Goal: Task Accomplishment & Management: Manage account settings

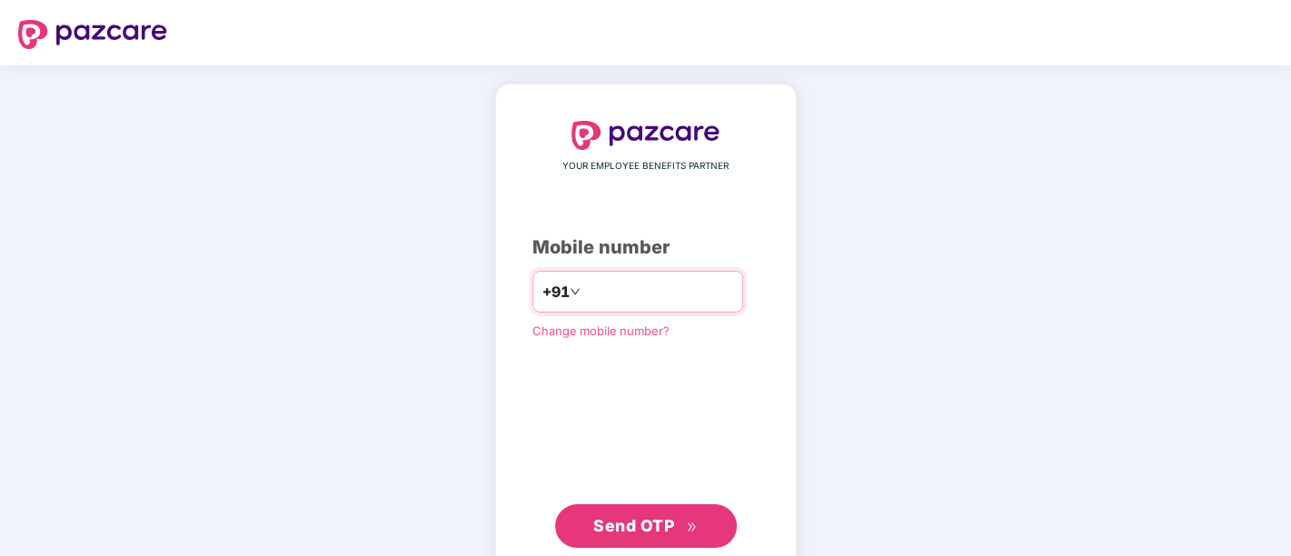
click at [637, 293] on input "number" at bounding box center [658, 291] width 149 height 29
type input "**********"
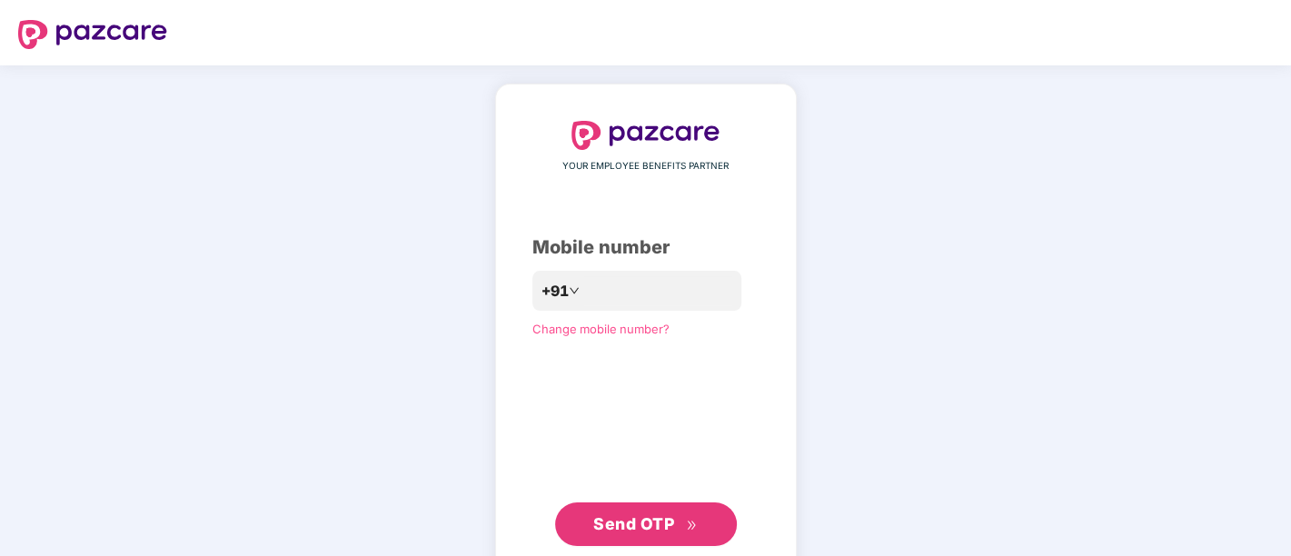
click at [645, 511] on button "Send OTP" at bounding box center [646, 525] width 182 height 44
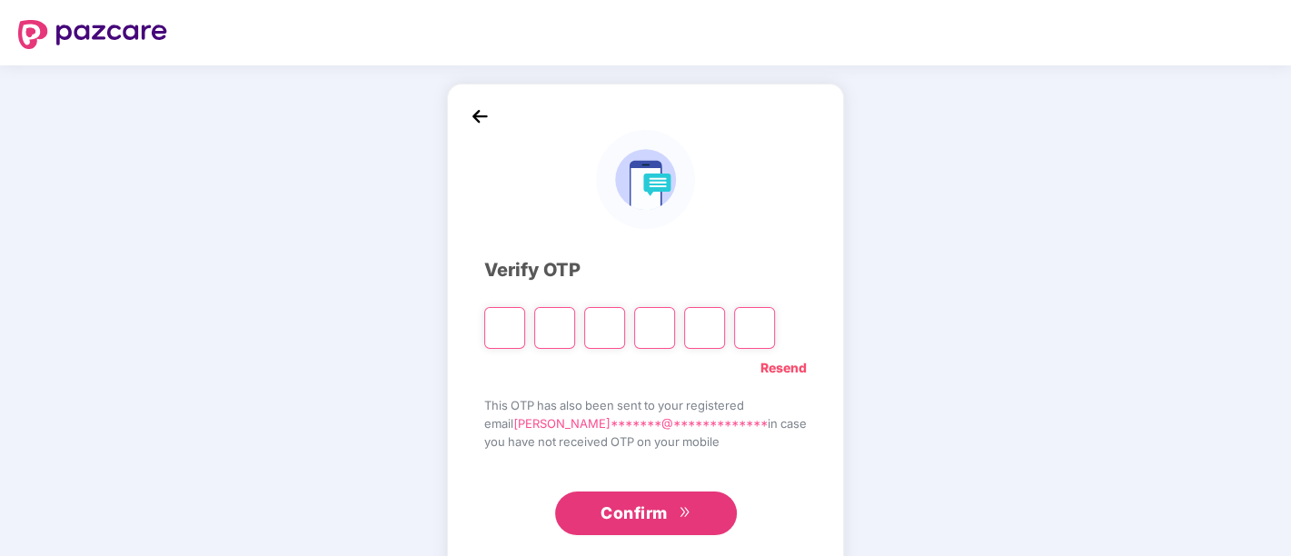
paste input "*"
type input "*"
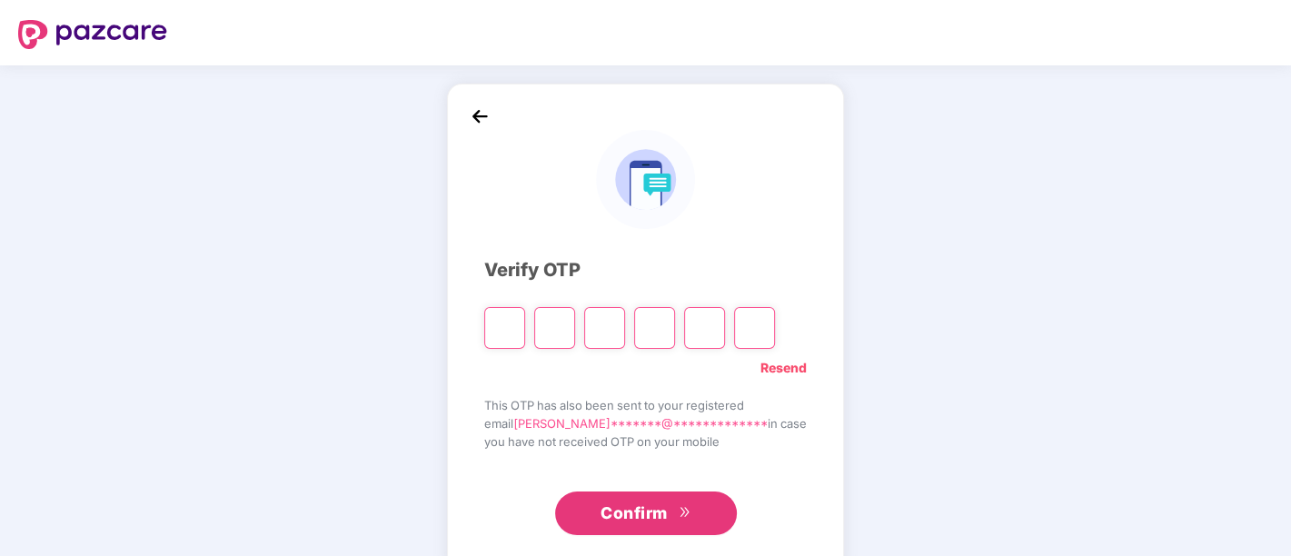
type input "*"
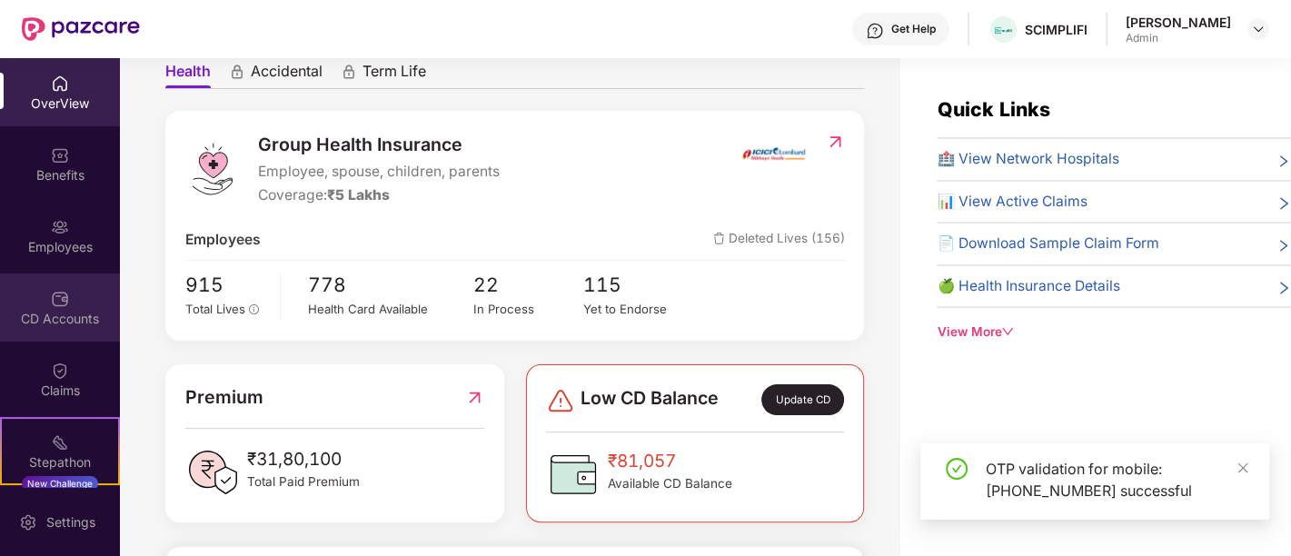
scroll to position [77, 0]
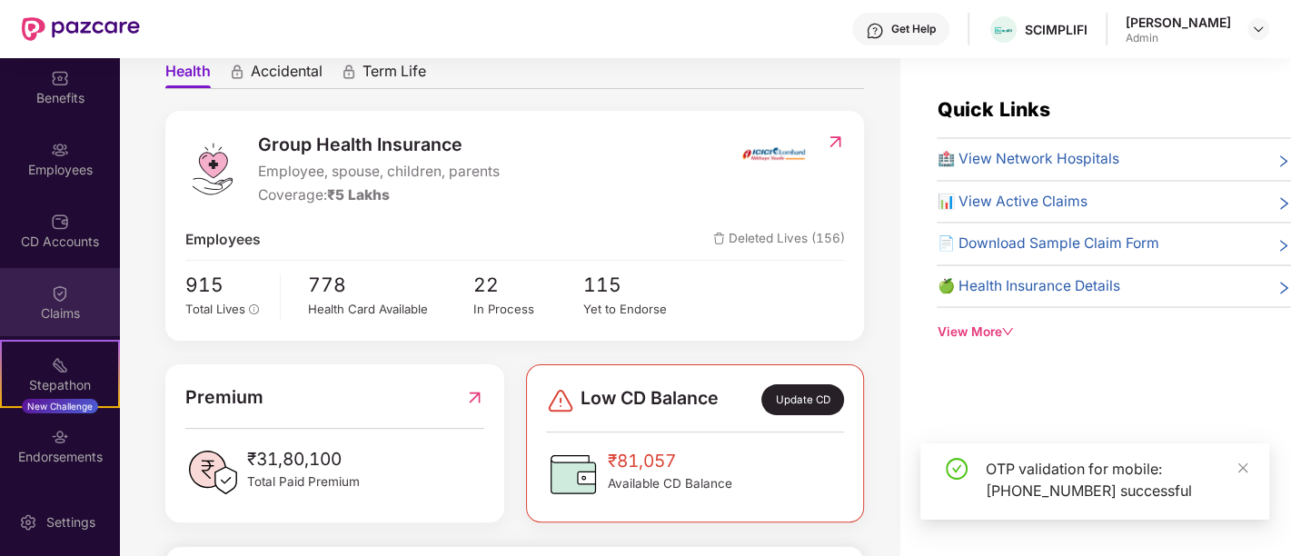
click at [86, 283] on div "Claims" at bounding box center [60, 302] width 120 height 68
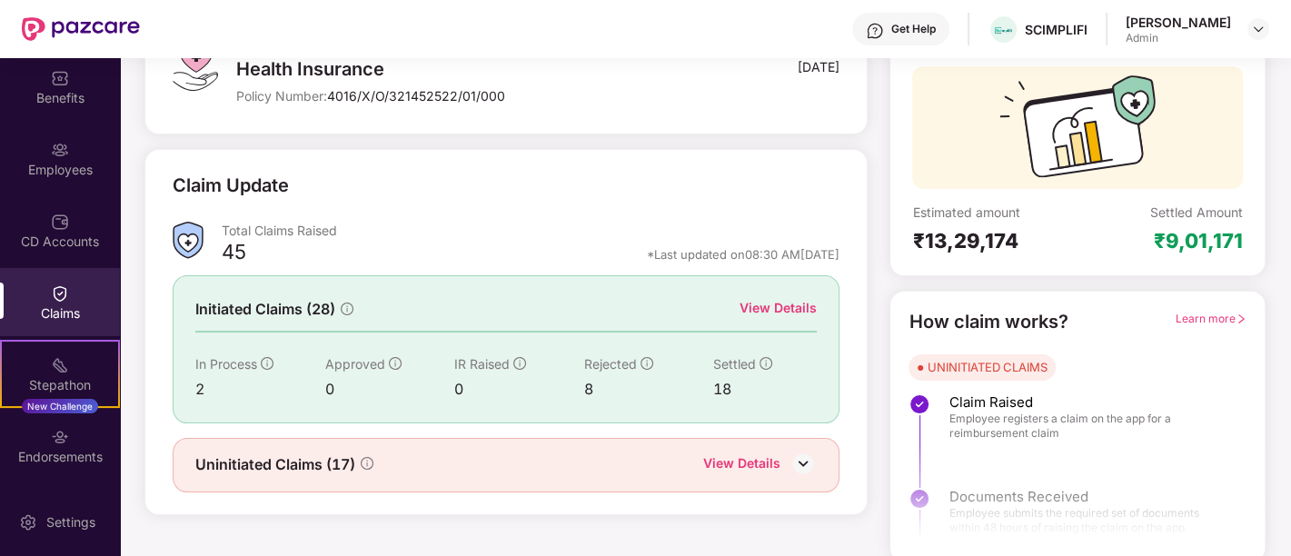
scroll to position [154, 0]
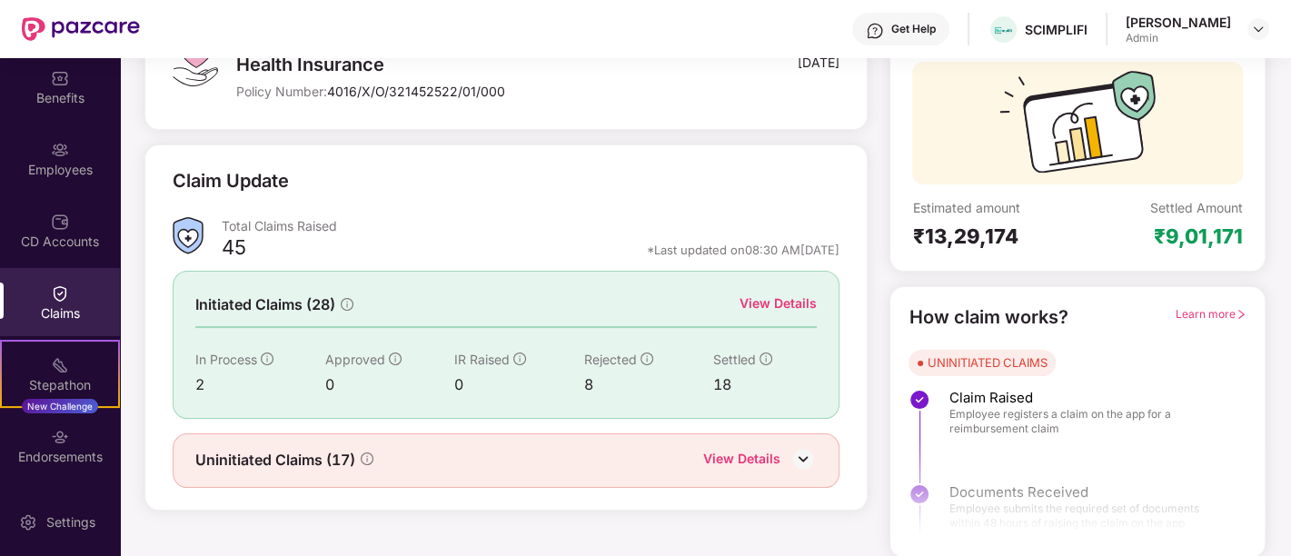
click at [781, 300] on div "View Details" at bounding box center [778, 304] width 77 height 20
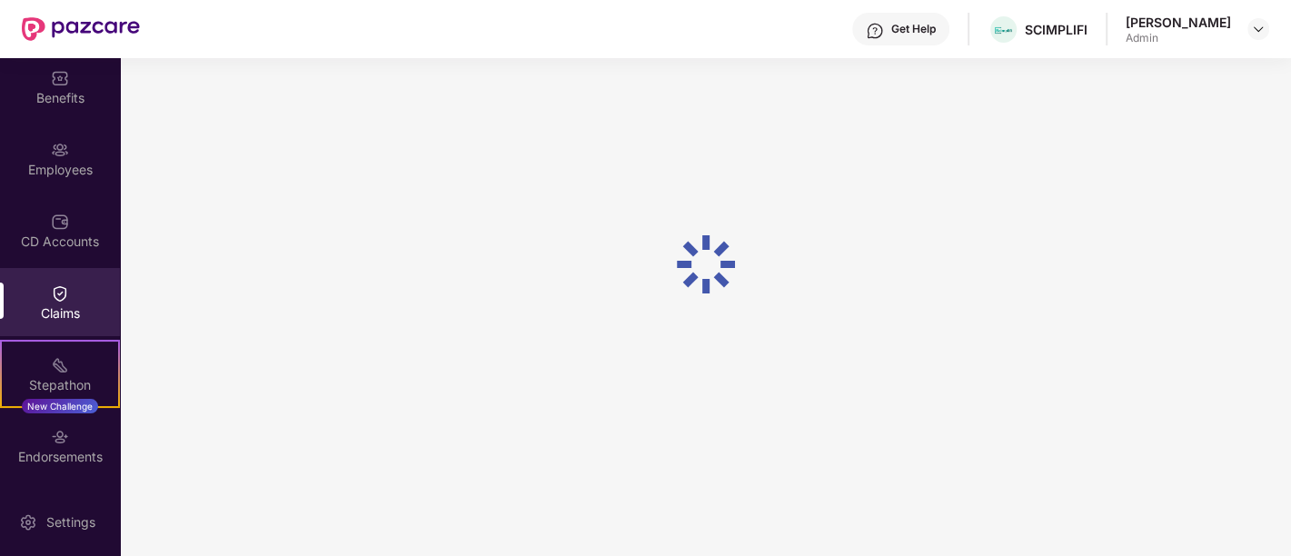
scroll to position [57, 0]
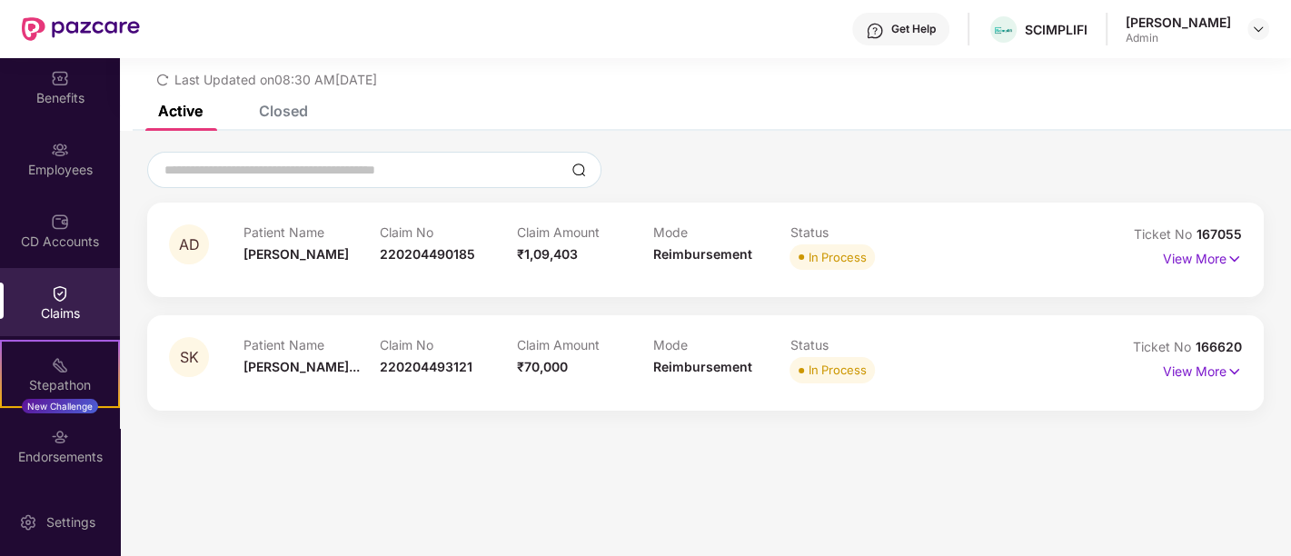
click at [82, 313] on div "Claims" at bounding box center [60, 313] width 120 height 18
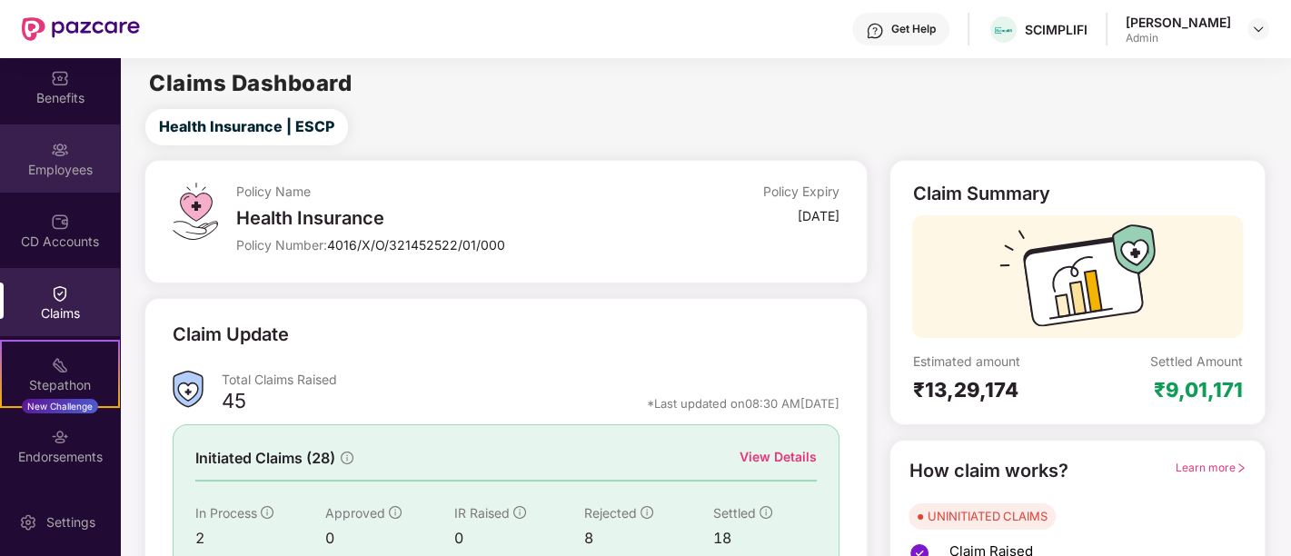
click at [65, 153] on img at bounding box center [60, 150] width 18 height 18
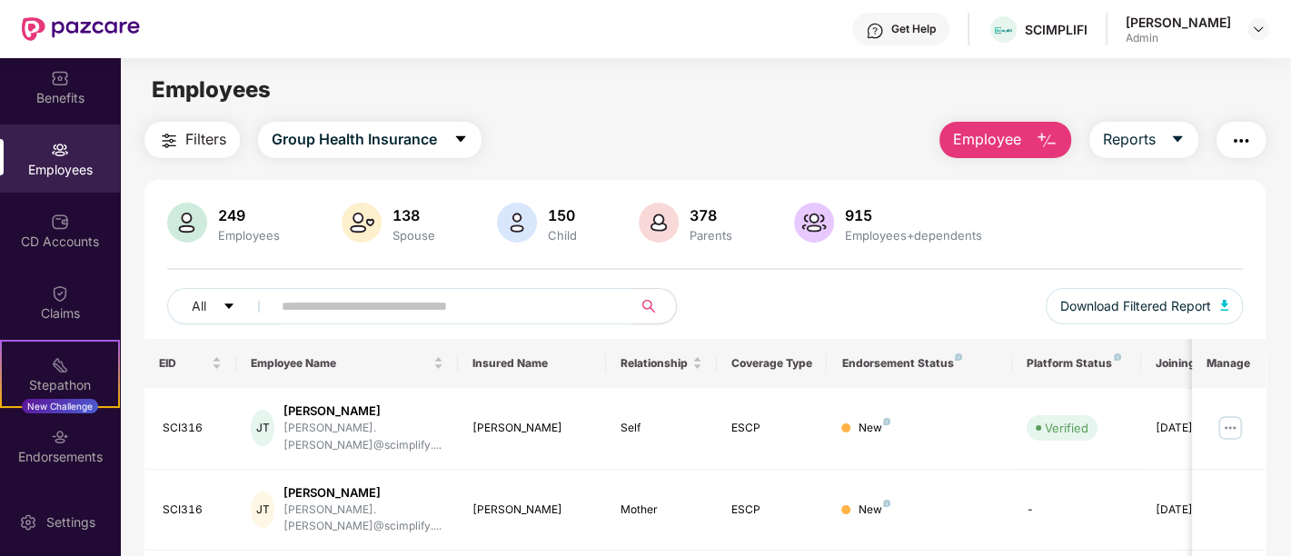
click at [601, 298] on input "text" at bounding box center [445, 306] width 326 height 27
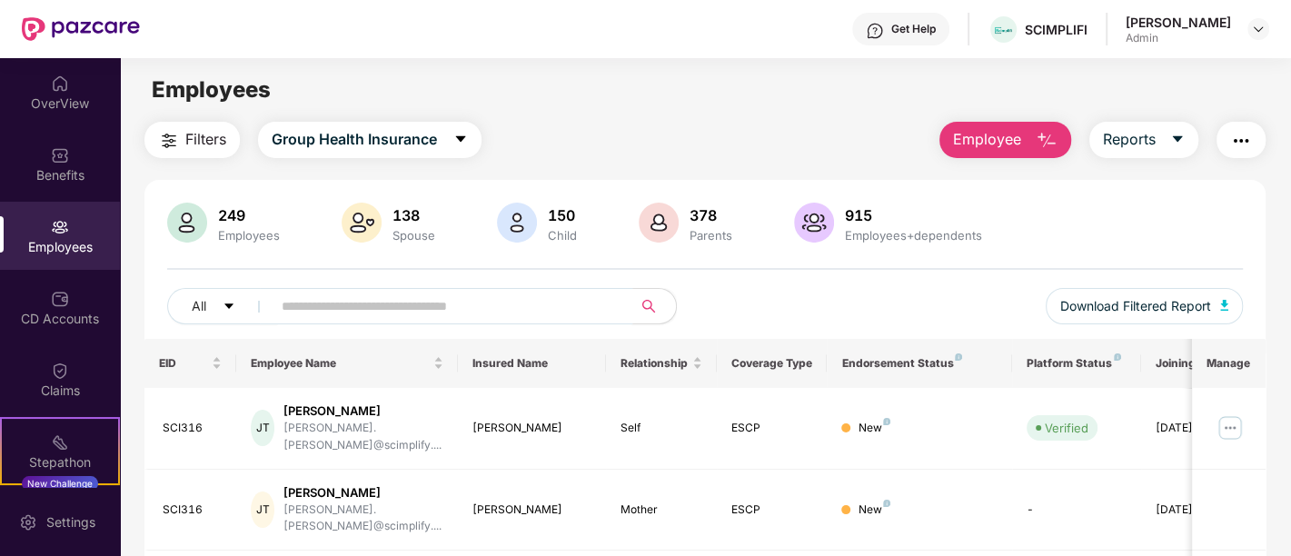
click at [524, 306] on input "text" at bounding box center [445, 306] width 326 height 27
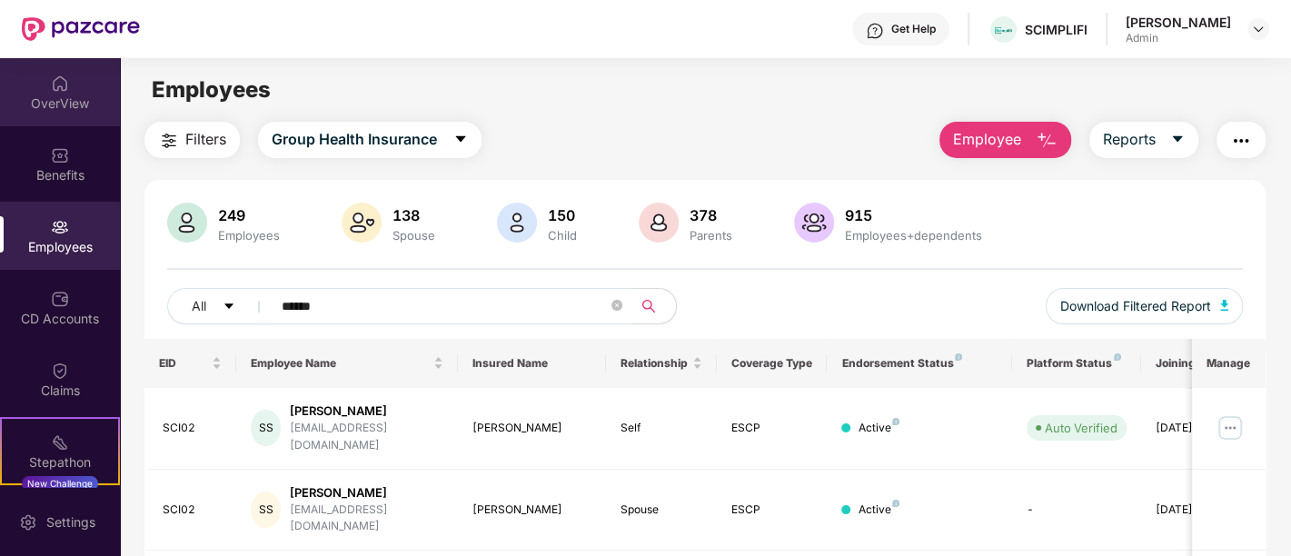
type input "******"
click at [70, 104] on div "OverView" at bounding box center [60, 104] width 120 height 18
